Goal: Information Seeking & Learning: Check status

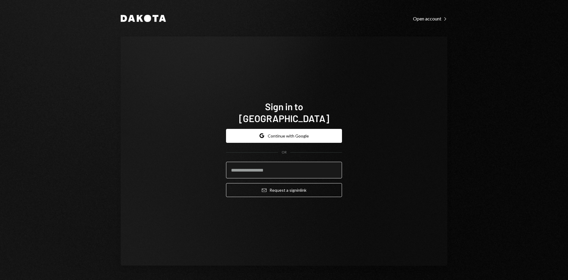
click at [258, 166] on input "email" at bounding box center [284, 170] width 116 height 17
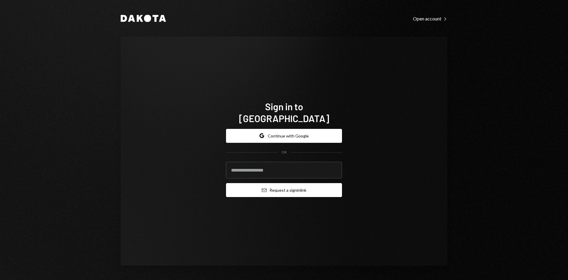
click at [259, 183] on button "Email Request a sign in link" at bounding box center [284, 190] width 116 height 14
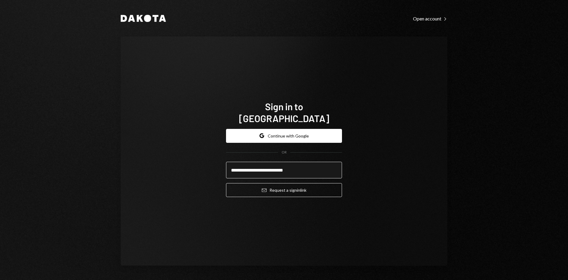
type input "**********"
click at [226, 183] on button "Email Request a sign in link" at bounding box center [284, 190] width 116 height 14
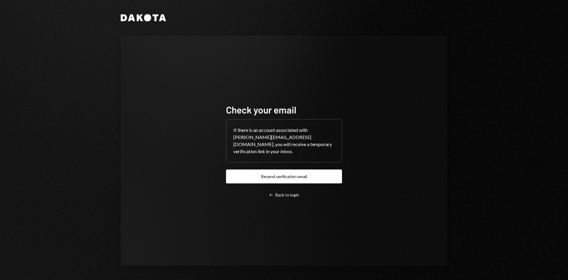
click at [275, 181] on div "Check your email If there is an account associated with richard@autonomousproje…" at bounding box center [284, 151] width 116 height 94
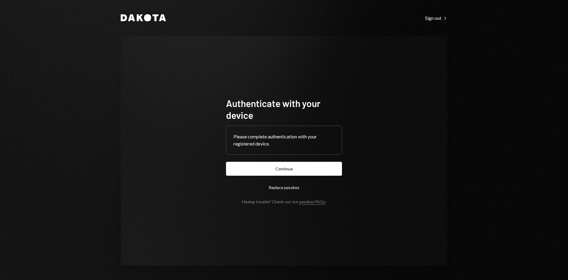
click at [246, 161] on form "Authenticate with your device Please complete authentication with your register…" at bounding box center [284, 150] width 116 height 107
click at [257, 166] on button "Continue" at bounding box center [284, 169] width 116 height 14
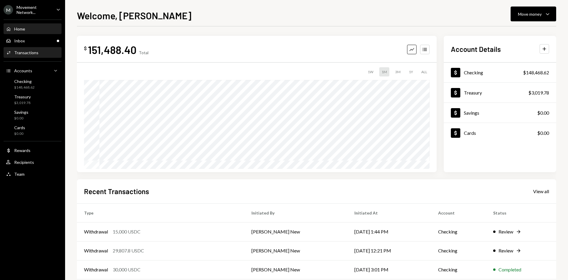
click at [32, 55] on div "Activities Transactions" at bounding box center [32, 53] width 53 height 10
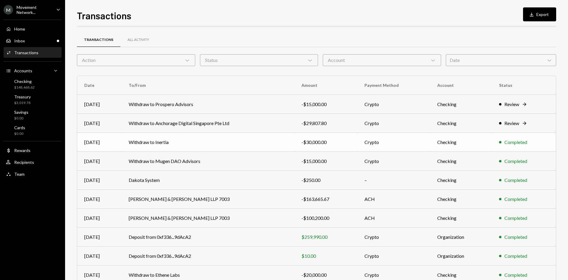
scroll to position [29, 0]
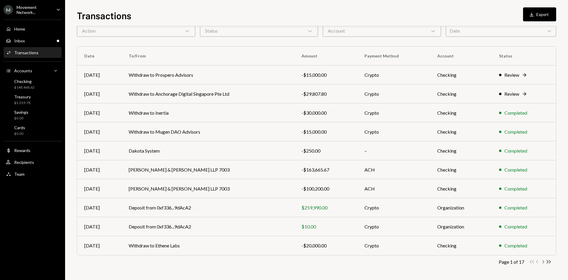
click at [543, 262] on icon "Chevron Right" at bounding box center [544, 262] width 6 height 6
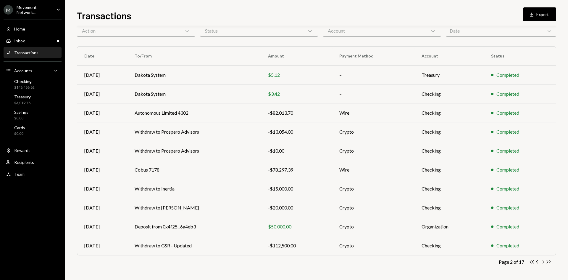
click at [543, 261] on icon "Chevron Right" at bounding box center [544, 262] width 6 height 6
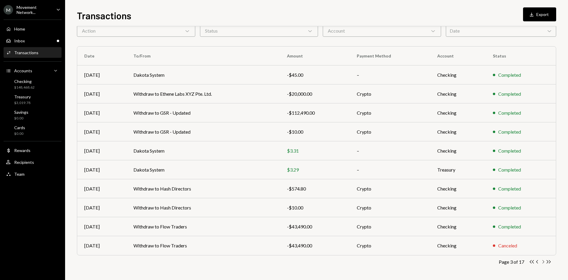
click at [543, 260] on icon "Chevron Right" at bounding box center [544, 262] width 6 height 6
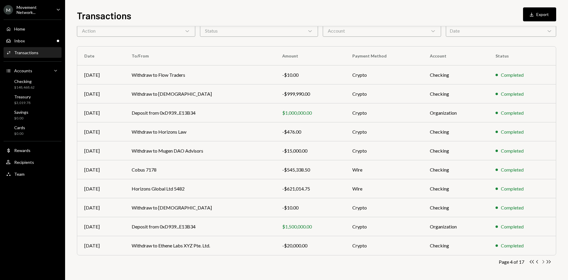
click at [542, 261] on icon "Chevron Right" at bounding box center [544, 262] width 6 height 6
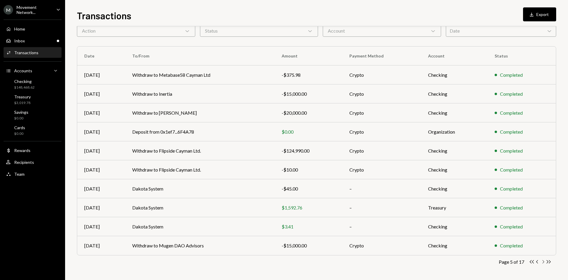
click at [543, 261] on icon "Chevron Right" at bounding box center [544, 262] width 6 height 6
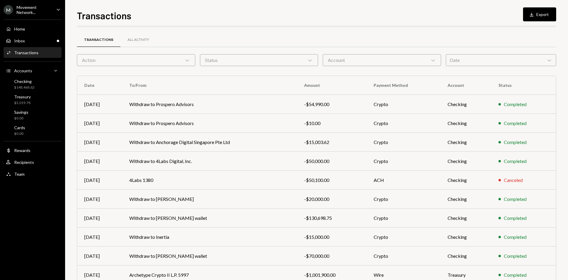
scroll to position [29, 0]
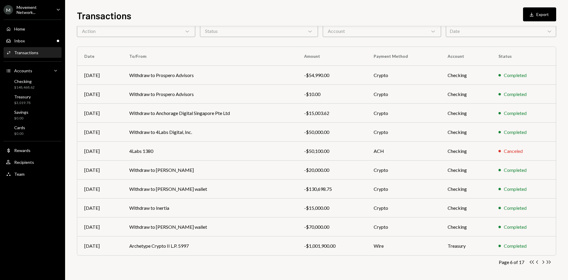
click at [21, 10] on div "Movement Network..." at bounding box center [34, 10] width 35 height 10
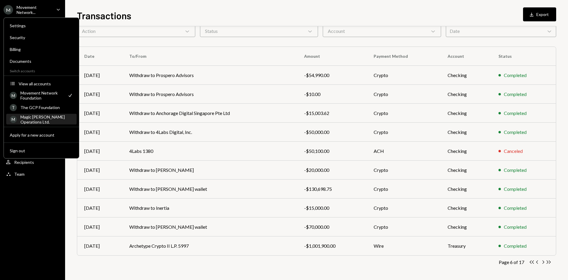
click at [42, 118] on div "Magic [PERSON_NAME] Operations Ltd." at bounding box center [46, 119] width 53 height 10
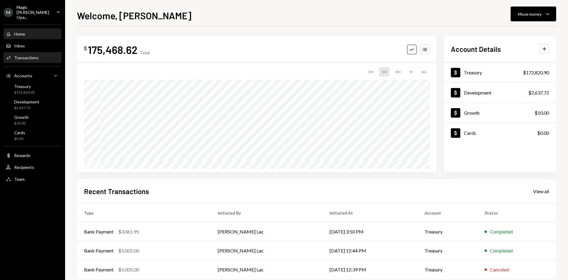
click at [26, 56] on div "Activities Transactions" at bounding box center [32, 58] width 53 height 10
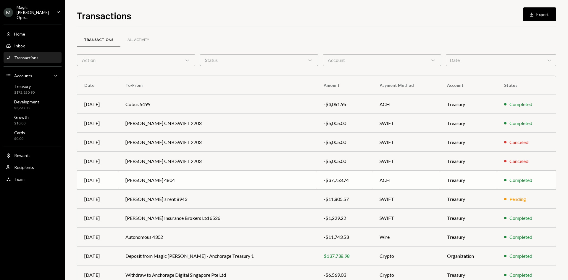
scroll to position [29, 0]
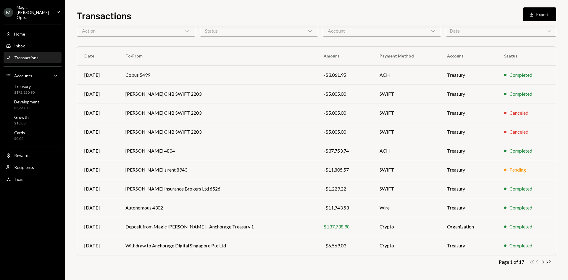
click at [545, 262] on icon "Chevron Right" at bounding box center [544, 262] width 6 height 6
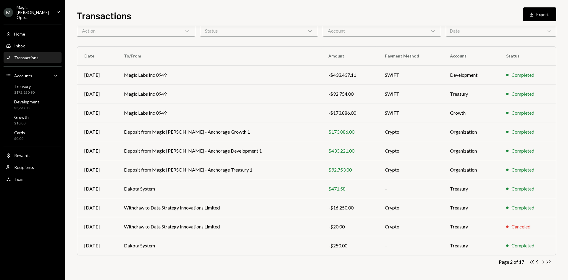
click at [543, 261] on icon "Chevron Right" at bounding box center [544, 262] width 6 height 6
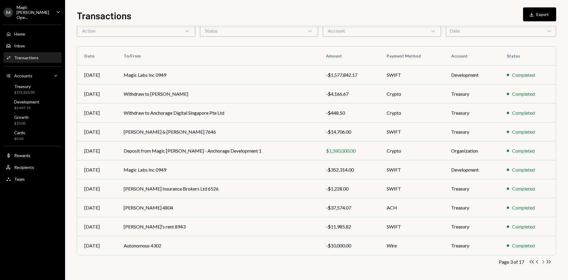
click at [543, 261] on icon "Chevron Right" at bounding box center [544, 262] width 6 height 6
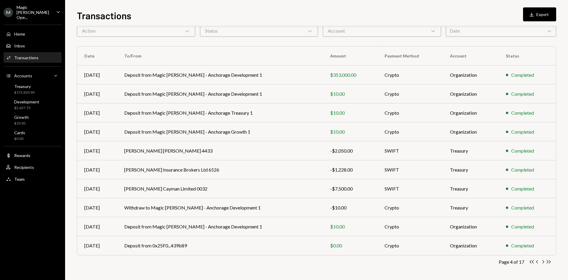
click at [543, 261] on icon "Chevron Right" at bounding box center [544, 262] width 6 height 6
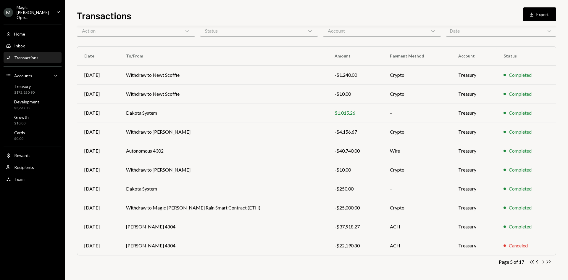
click at [543, 261] on icon "Chevron Right" at bounding box center [544, 262] width 6 height 6
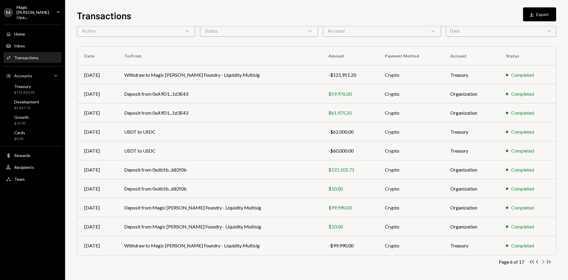
click at [543, 261] on icon "Chevron Right" at bounding box center [544, 262] width 6 height 6
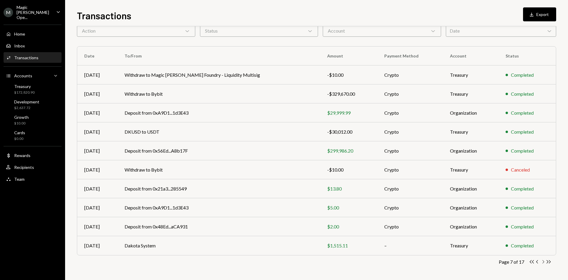
click at [543, 261] on icon "Chevron Right" at bounding box center [544, 262] width 6 height 6
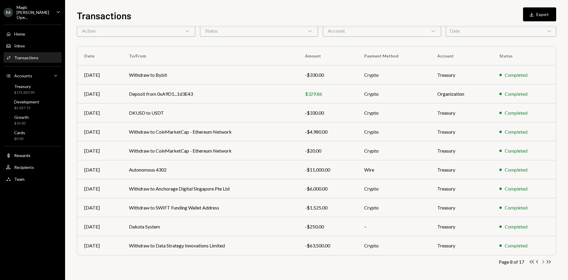
click at [543, 261] on icon "Chevron Right" at bounding box center [544, 262] width 6 height 6
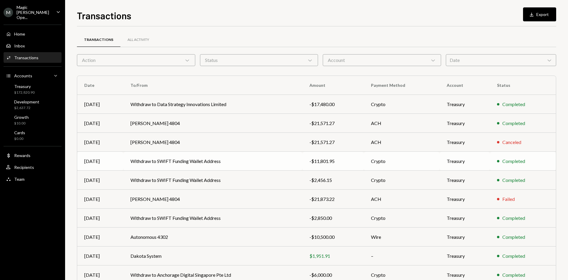
click at [206, 160] on td "Withdraw to SWIFT Funding Wallet Address" at bounding box center [212, 161] width 179 height 19
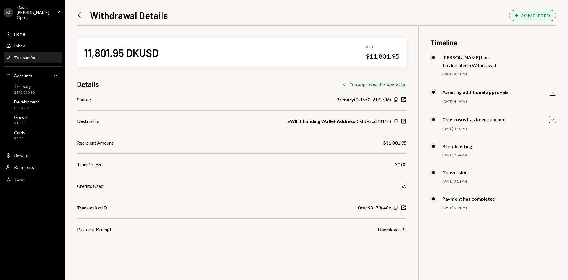
click at [81, 15] on icon at bounding box center [81, 15] width 6 height 5
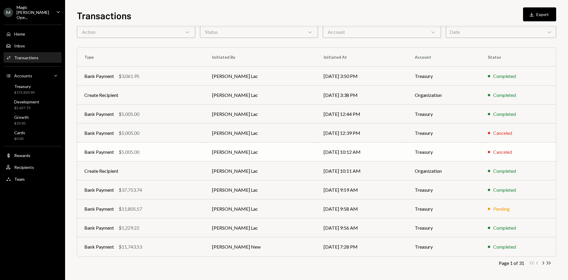
scroll to position [29, 0]
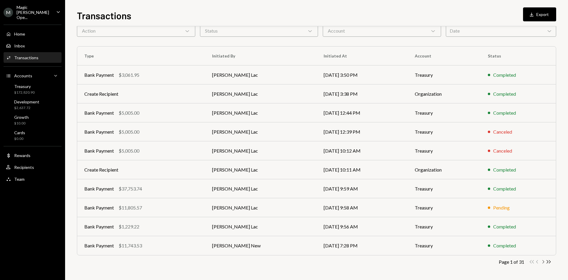
click at [544, 262] on icon "button" at bounding box center [544, 261] width 2 height 3
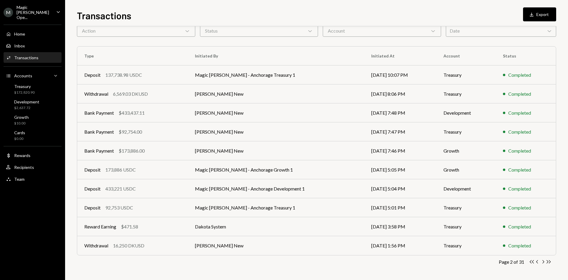
click at [544, 262] on icon "button" at bounding box center [544, 261] width 2 height 3
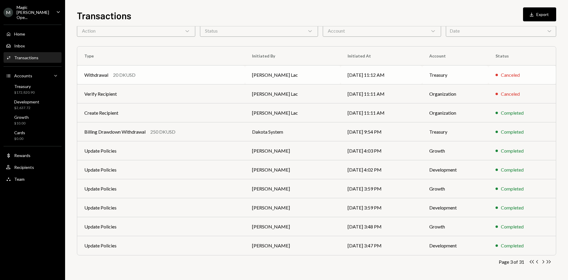
scroll to position [0, 0]
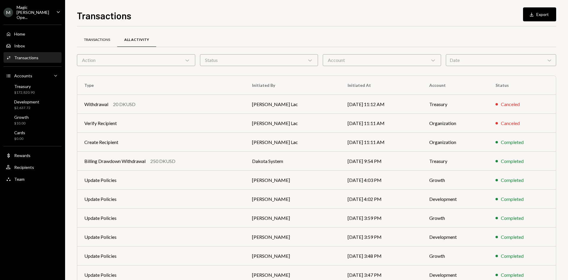
click at [93, 39] on div "Transactions" at bounding box center [97, 39] width 26 height 5
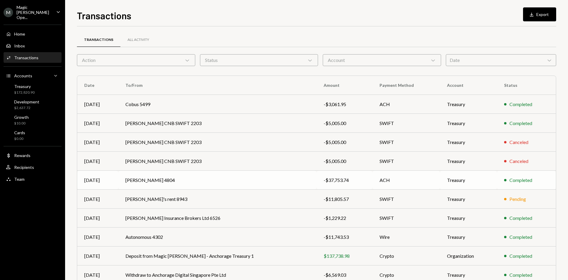
scroll to position [29, 0]
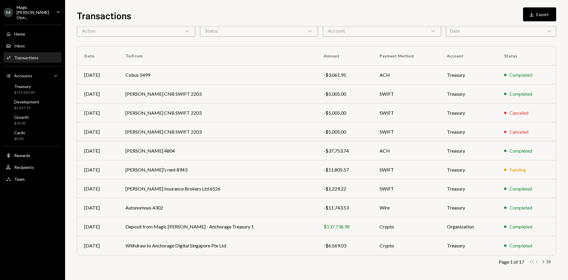
click at [543, 260] on icon "Chevron Right" at bounding box center [544, 262] width 6 height 6
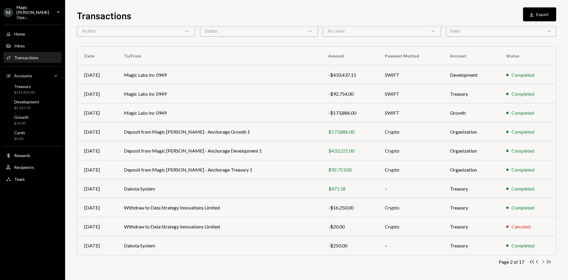
click at [543, 260] on icon "Chevron Right" at bounding box center [544, 262] width 6 height 6
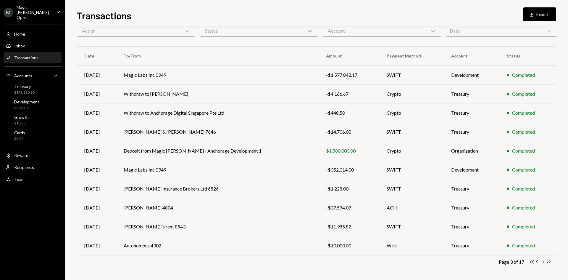
click at [543, 260] on icon "Chevron Right" at bounding box center [544, 262] width 6 height 6
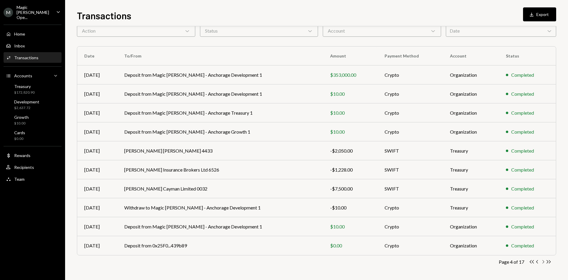
click at [543, 260] on icon "Chevron Right" at bounding box center [544, 262] width 6 height 6
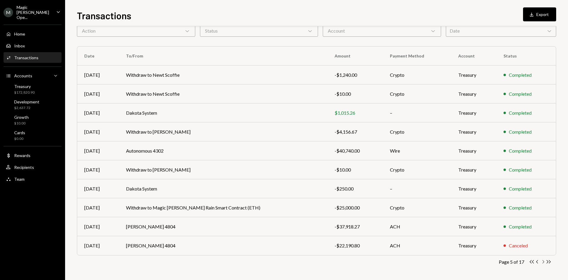
click at [543, 260] on icon "Chevron Right" at bounding box center [544, 262] width 6 height 6
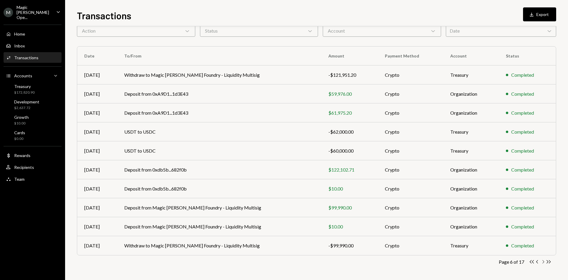
click at [543, 260] on icon "Chevron Right" at bounding box center [544, 262] width 6 height 6
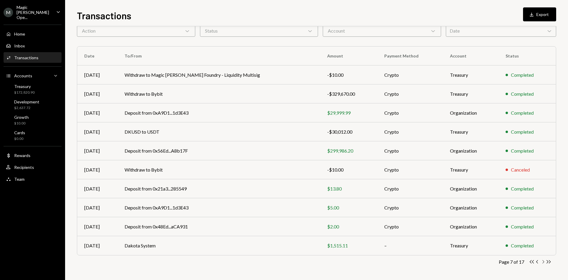
click at [543, 260] on icon "Chevron Right" at bounding box center [544, 262] width 6 height 6
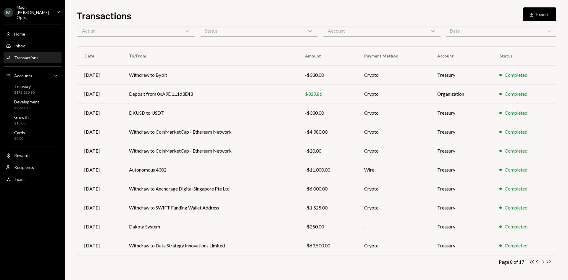
click at [543, 260] on icon "Chevron Right" at bounding box center [544, 262] width 6 height 6
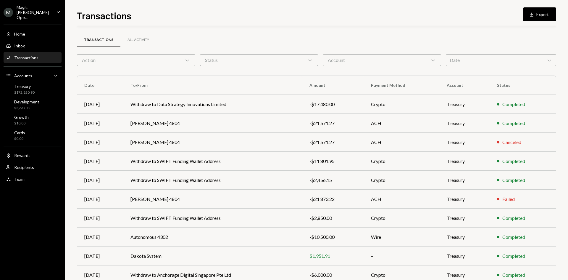
scroll to position [29, 0]
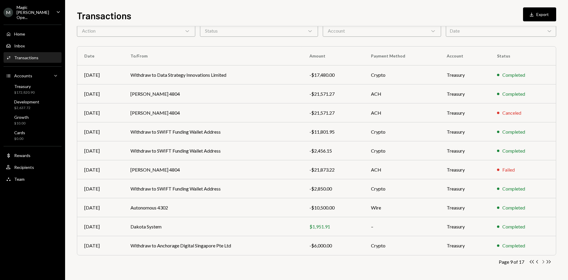
click at [544, 262] on icon "Chevron Right" at bounding box center [544, 262] width 6 height 6
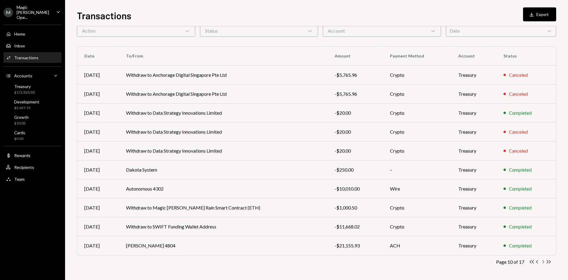
click at [543, 261] on icon "Chevron Right" at bounding box center [544, 262] width 6 height 6
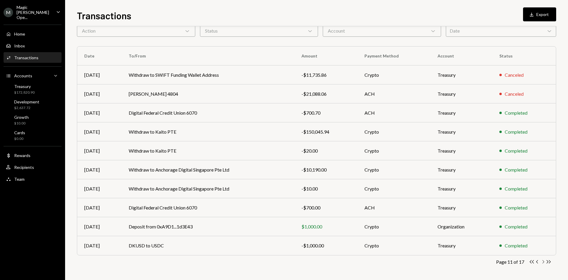
click at [543, 262] on icon "Chevron Right" at bounding box center [544, 262] width 6 height 6
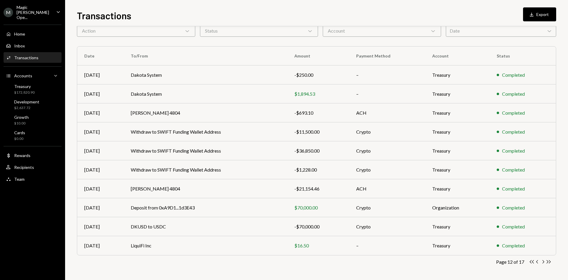
scroll to position [29, 0]
click at [543, 262] on icon "Chevron Right" at bounding box center [544, 262] width 6 height 6
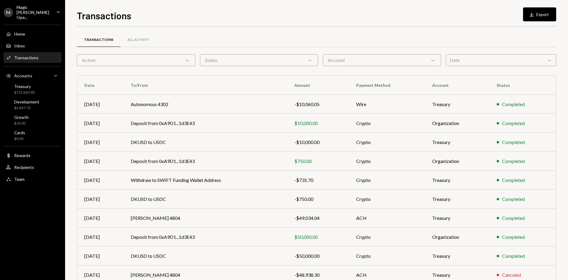
scroll to position [29, 0]
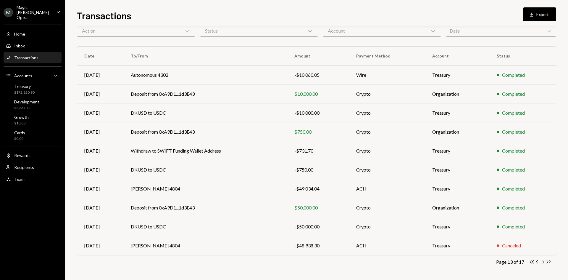
click at [543, 262] on icon "Chevron Right" at bounding box center [544, 262] width 6 height 6
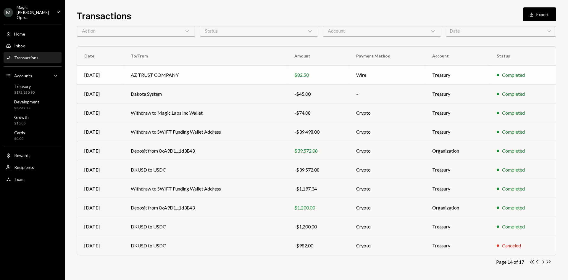
click at [131, 74] on td "AZ TRUST COMPANY" at bounding box center [206, 74] width 164 height 19
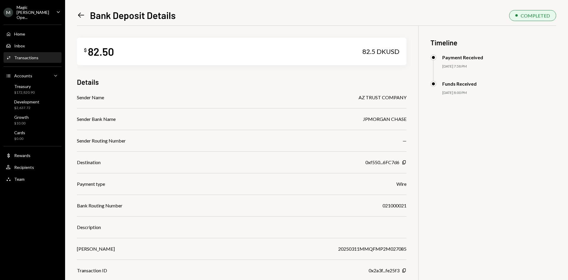
scroll to position [26, 0]
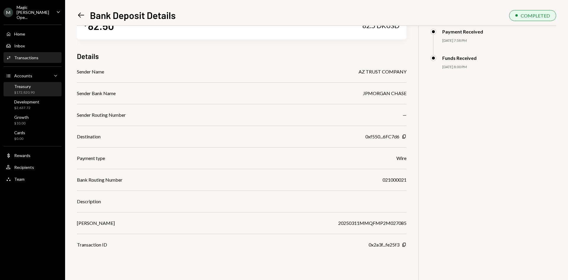
click at [36, 86] on div "Treasury $172,820.90" at bounding box center [32, 89] width 53 height 11
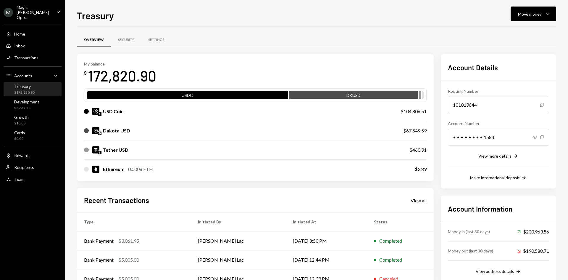
scroll to position [58, 0]
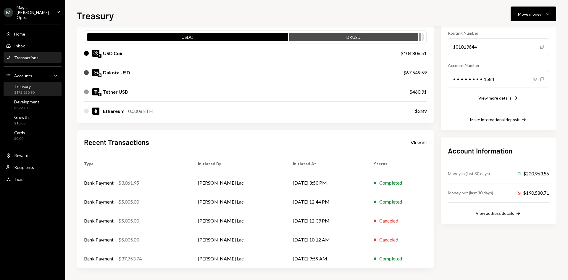
click at [31, 55] on div "Transactions" at bounding box center [26, 57] width 24 height 5
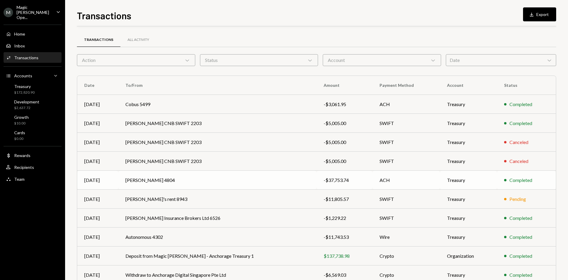
scroll to position [29, 0]
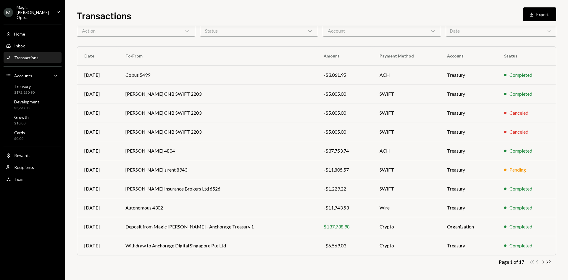
click at [542, 260] on icon "Chevron Right" at bounding box center [544, 262] width 6 height 6
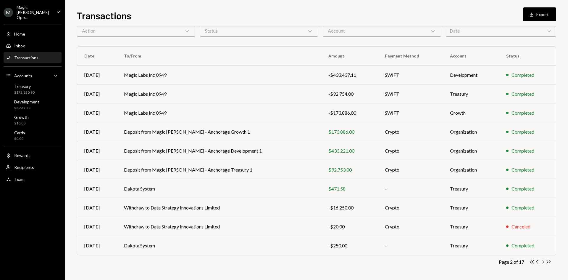
click at [543, 261] on icon "Chevron Right" at bounding box center [544, 262] width 6 height 6
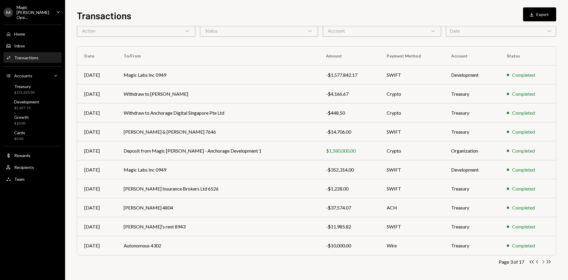
click at [543, 262] on icon "Chevron Right" at bounding box center [544, 262] width 6 height 6
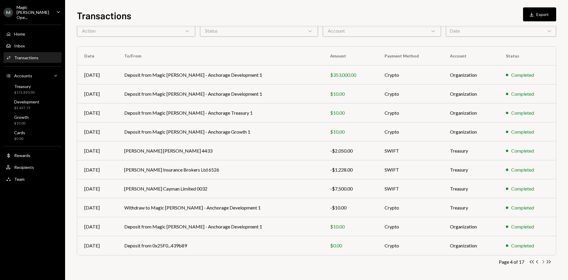
click at [543, 262] on icon "Chevron Right" at bounding box center [544, 262] width 6 height 6
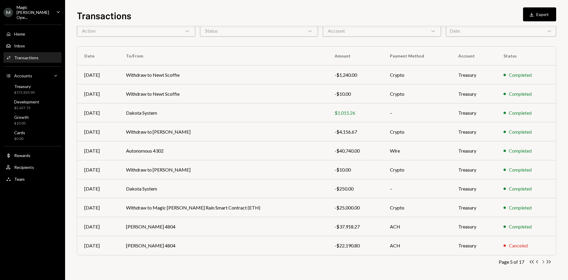
click at [543, 261] on icon "Chevron Right" at bounding box center [544, 262] width 6 height 6
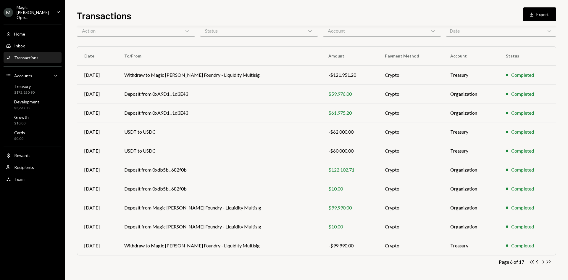
scroll to position [29, 0]
click at [543, 261] on icon "Chevron Right" at bounding box center [544, 262] width 6 height 6
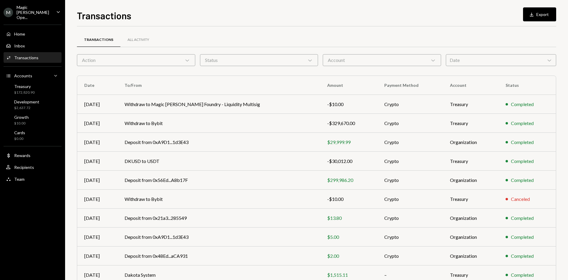
scroll to position [29, 0]
